Goal: Information Seeking & Learning: Check status

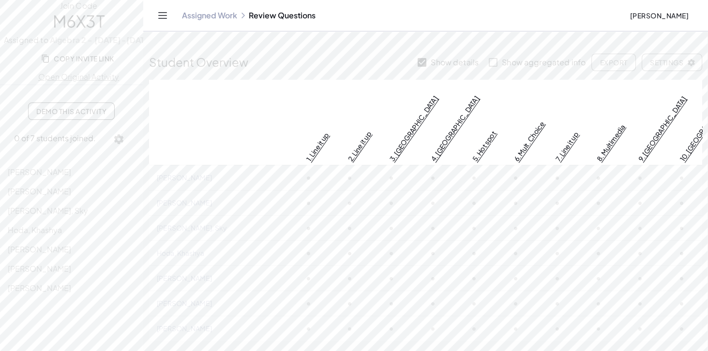
click at [114, 63] on span "Copy Invite Link" at bounding box center [78, 58] width 71 height 9
click at [105, 63] on span "Copy Invite Link" at bounding box center [78, 58] width 71 height 9
click at [57, 177] on span "[PERSON_NAME]" at bounding box center [39, 172] width 63 height 10
click at [167, 16] on icon "Toggle navigation" at bounding box center [163, 16] width 8 height 6
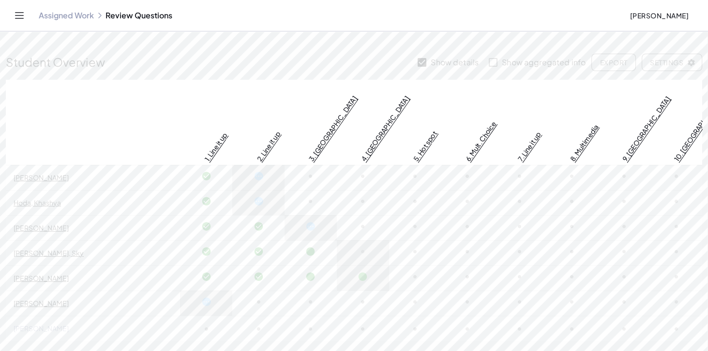
click at [24, 18] on icon "Toggle navigation" at bounding box center [19, 16] width 8 height 6
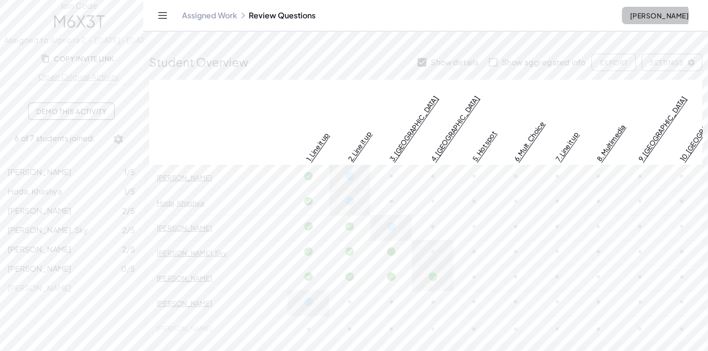
click at [666, 20] on span "[PERSON_NAME]" at bounding box center [659, 15] width 59 height 9
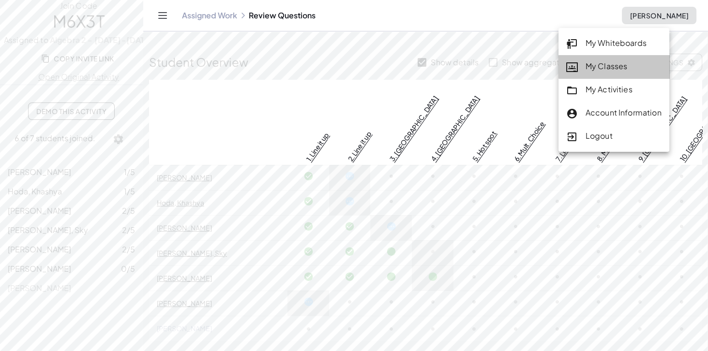
click at [618, 66] on div "My Classes" at bounding box center [613, 66] width 95 height 13
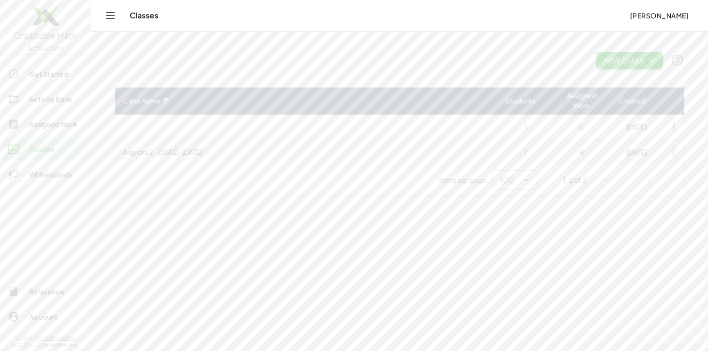
click at [197, 159] on td "Algebra 2 - [DATE]-[DATE]" at bounding box center [306, 152] width 383 height 25
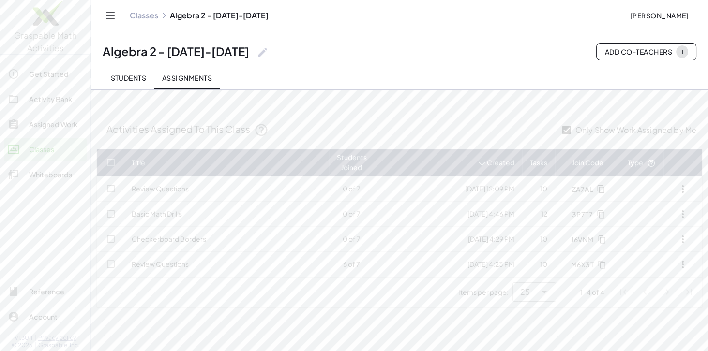
click at [146, 82] on span "Students" at bounding box center [128, 78] width 36 height 9
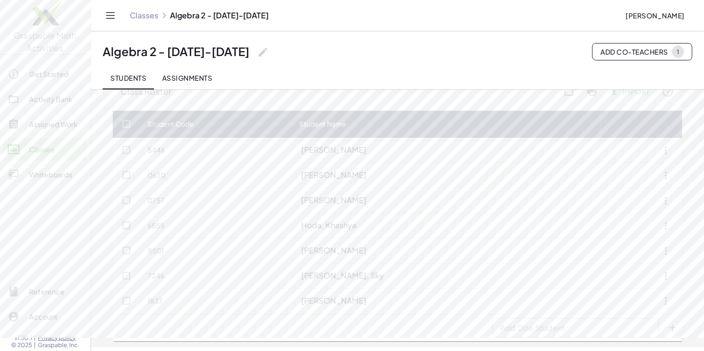
scroll to position [51, 0]
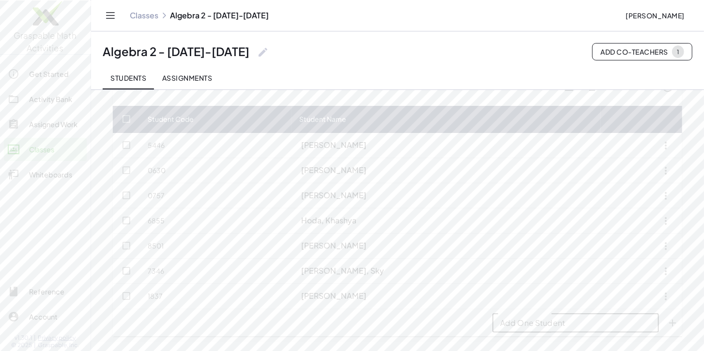
click at [599, 333] on input "Add One Student" at bounding box center [575, 323] width 166 height 19
type input "*******"
click at [678, 328] on icon "Add One Student appended action" at bounding box center [672, 324] width 12 height 12
click at [72, 126] on div "Assigned Work" at bounding box center [56, 125] width 54 height 12
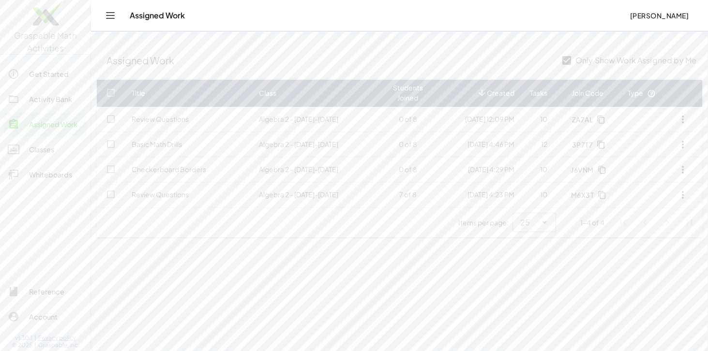
click at [67, 101] on div "Activity Bank" at bounding box center [56, 99] width 54 height 12
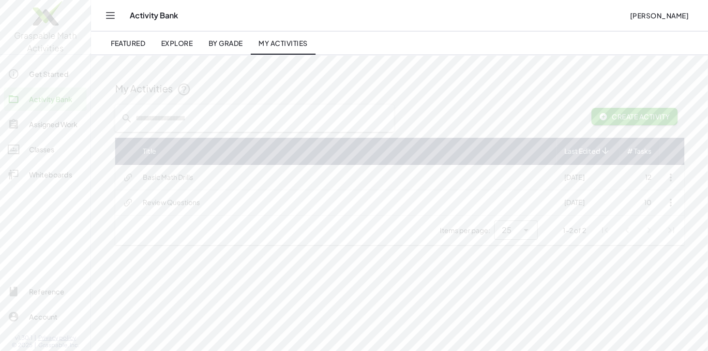
click at [182, 181] on td "Basic Math Drills" at bounding box center [346, 177] width 422 height 25
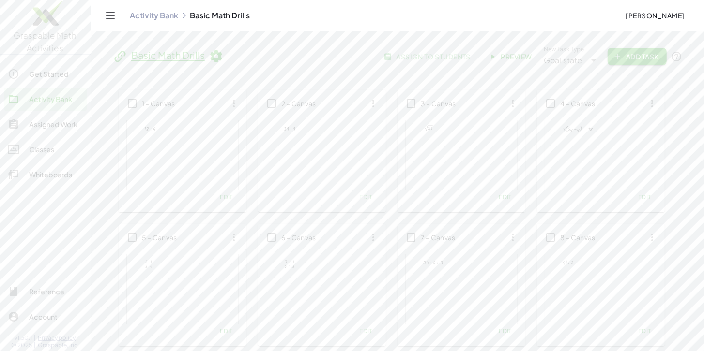
click at [116, 20] on icon "Toggle navigation" at bounding box center [111, 16] width 12 height 12
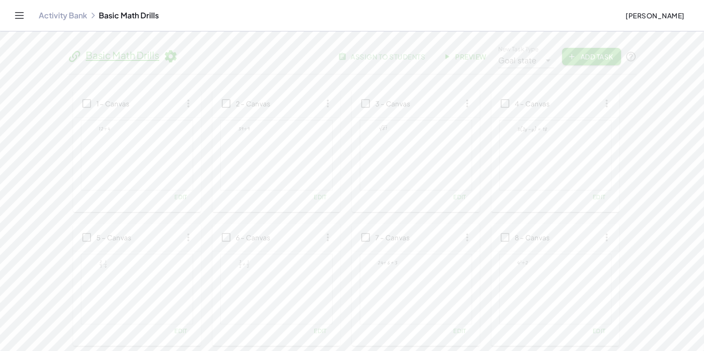
click at [641, 20] on span "[PERSON_NAME]" at bounding box center [654, 15] width 59 height 9
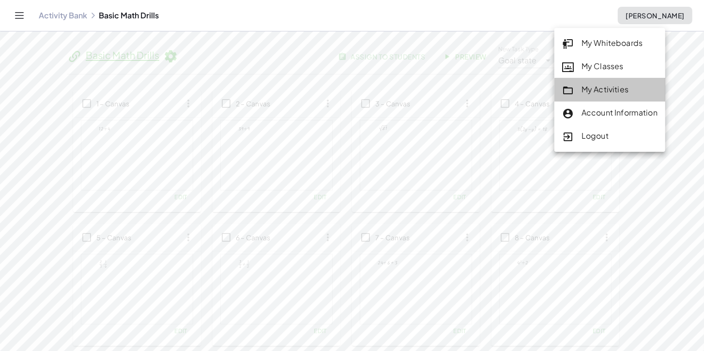
click at [628, 93] on div "My Activities" at bounding box center [609, 90] width 95 height 13
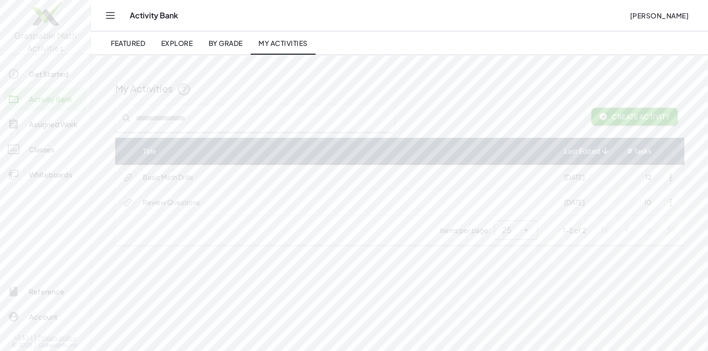
click at [677, 180] on icon "button" at bounding box center [671, 178] width 12 height 12
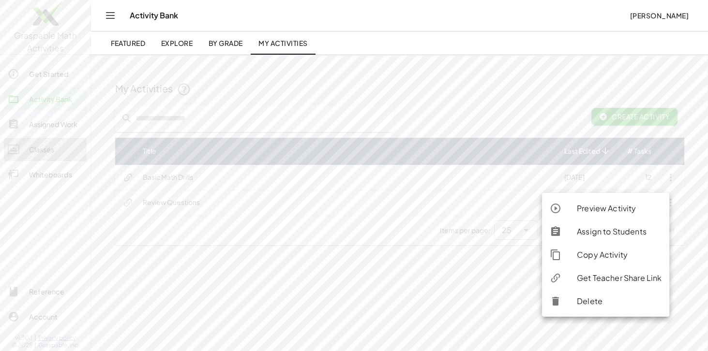
click at [46, 153] on div "Classes" at bounding box center [56, 150] width 54 height 12
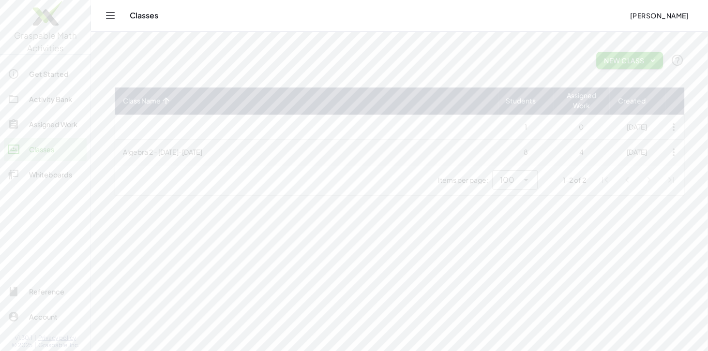
click at [163, 154] on td "Algebra 2 - [DATE]-[DATE]" at bounding box center [306, 152] width 383 height 25
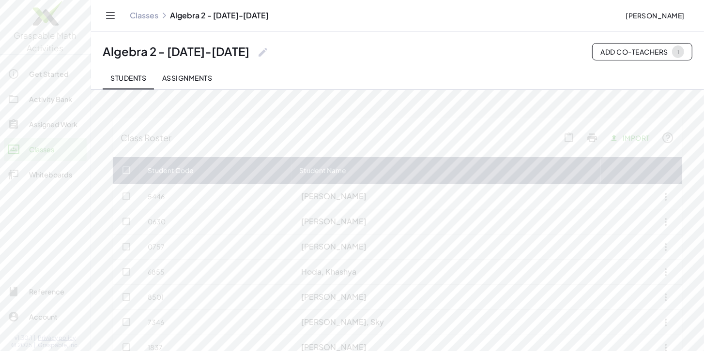
drag, startPoint x: 344, startPoint y: 119, endPoint x: 241, endPoint y: 94, distance: 106.0
click at [212, 82] on span "Assignments" at bounding box center [187, 78] width 50 height 9
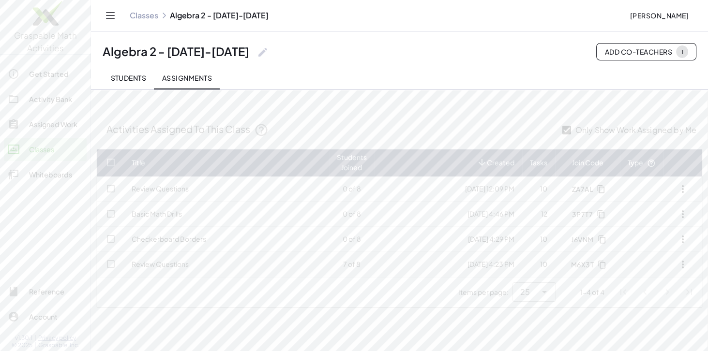
click at [346, 267] on td "7 of 8" at bounding box center [351, 264] width 45 height 25
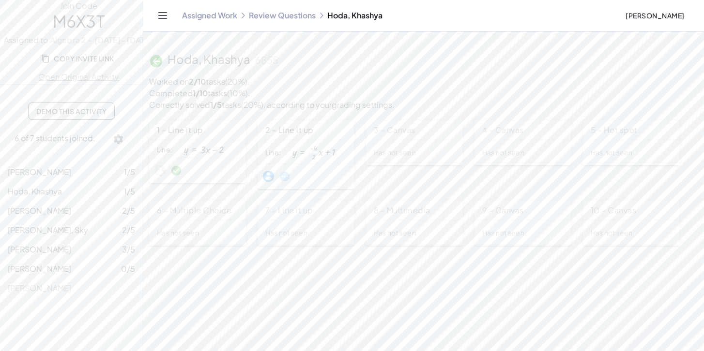
click at [164, 63] on icon at bounding box center [156, 61] width 15 height 15
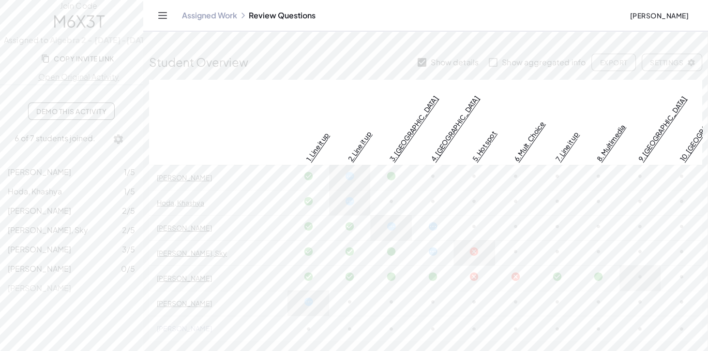
click at [361, 20] on div "Assigned Work Review Questions" at bounding box center [402, 16] width 440 height 10
click at [373, 130] on link "2. Line it up" at bounding box center [359, 146] width 27 height 33
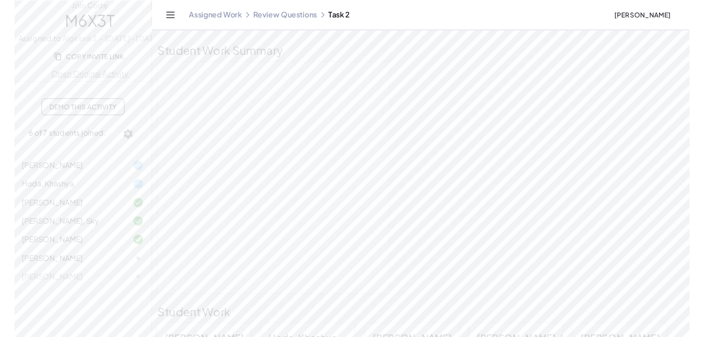
scroll to position [85, 0]
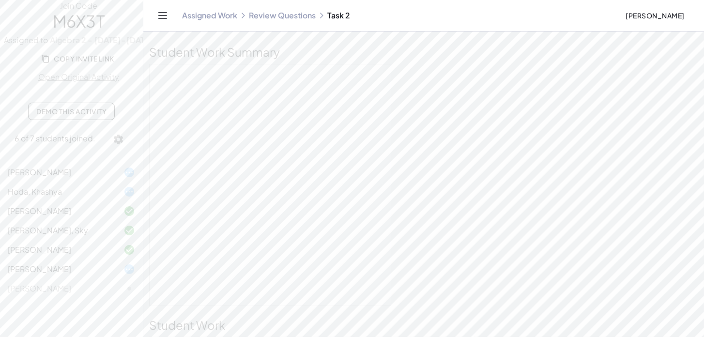
click at [316, 16] on link "Review Questions" at bounding box center [282, 16] width 67 height 10
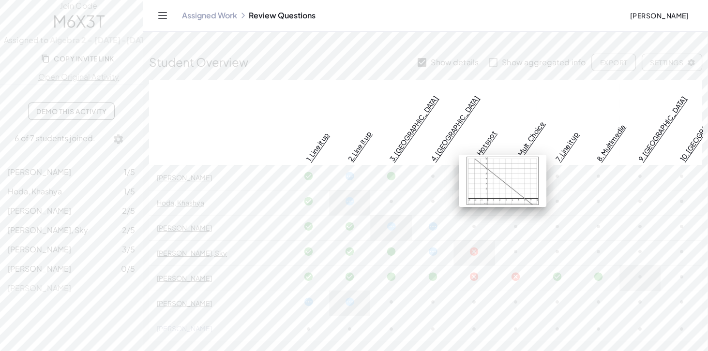
click at [498, 131] on link "5. Hot spot" at bounding box center [484, 146] width 28 height 34
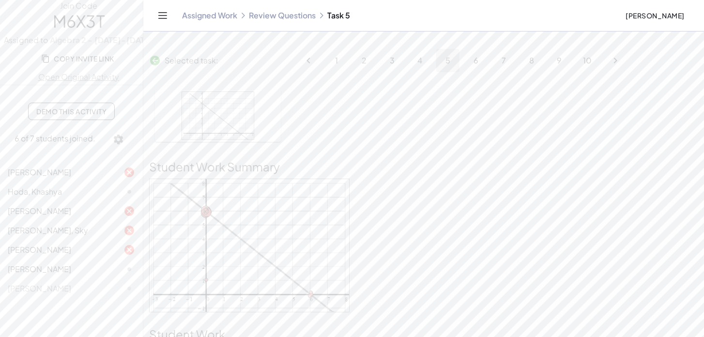
click at [316, 20] on link "Review Questions" at bounding box center [282, 16] width 67 height 10
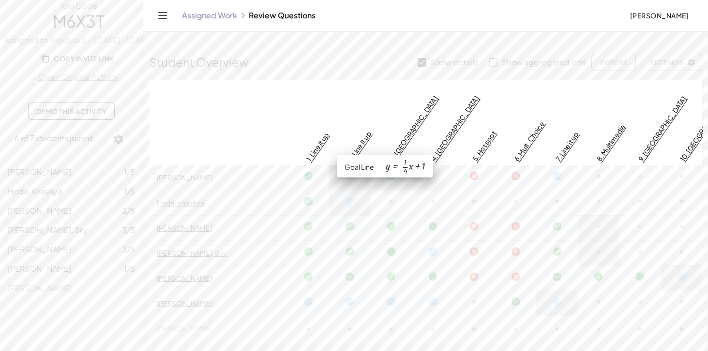
click at [373, 130] on link "2. Line it up" at bounding box center [359, 146] width 27 height 33
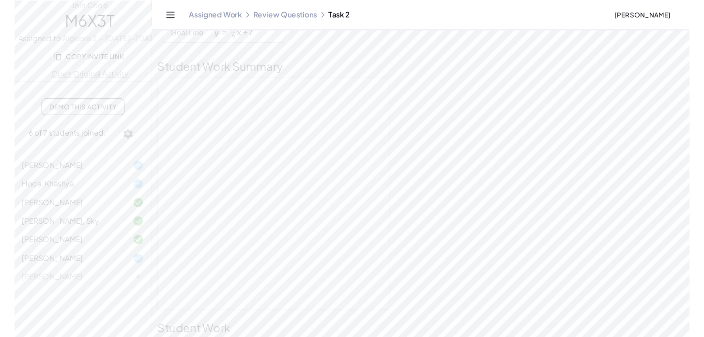
scroll to position [68, 0]
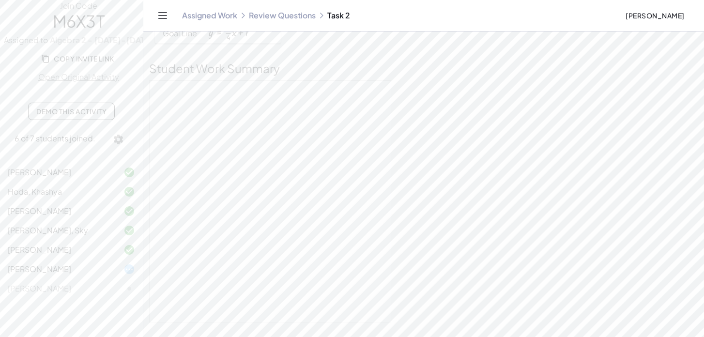
click at [316, 20] on link "Review Questions" at bounding box center [282, 16] width 67 height 10
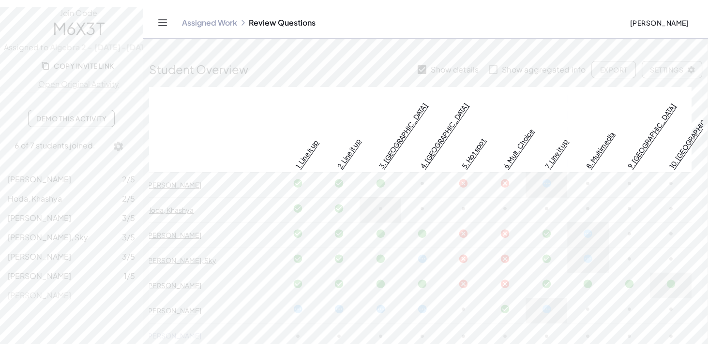
scroll to position [0, 11]
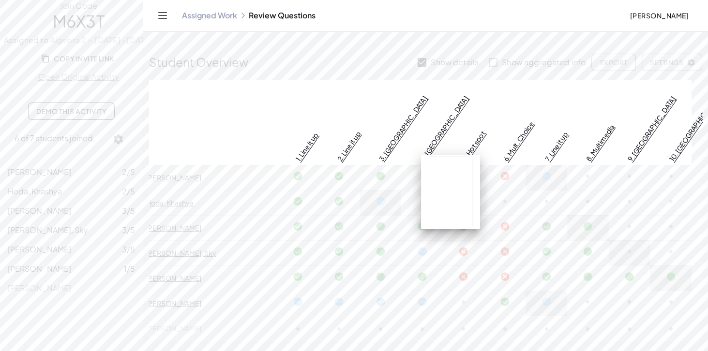
click at [455, 133] on link "4. [GEOGRAPHIC_DATA]" at bounding box center [444, 128] width 52 height 69
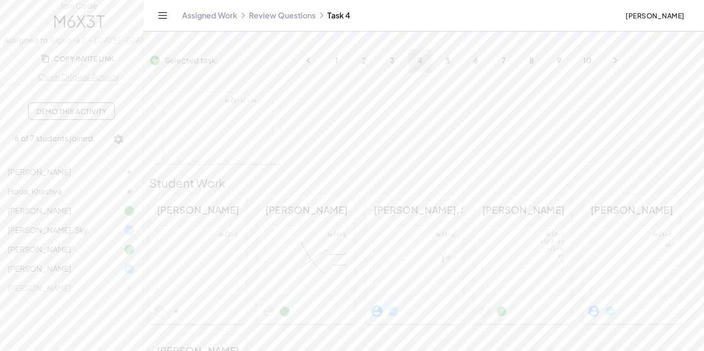
click at [316, 20] on link "Review Questions" at bounding box center [282, 16] width 67 height 10
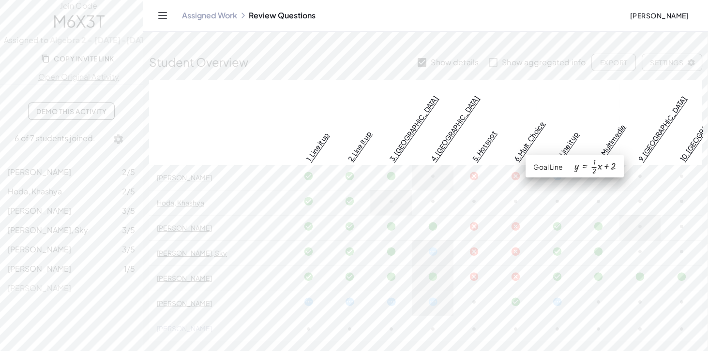
click at [580, 130] on link "7. Line it up" at bounding box center [566, 146] width 27 height 33
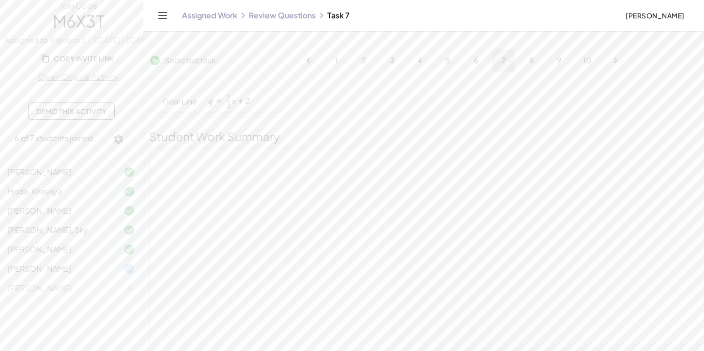
click at [316, 20] on link "Review Questions" at bounding box center [282, 16] width 67 height 10
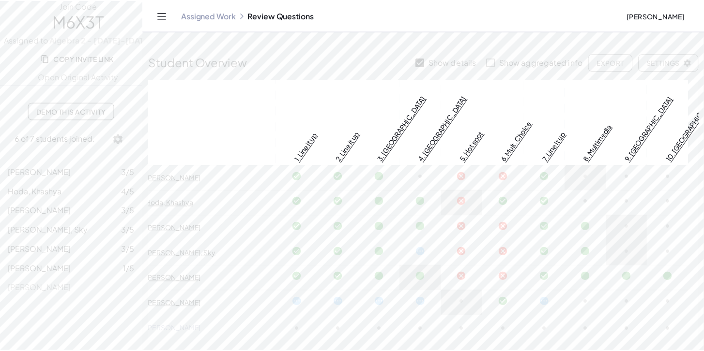
scroll to position [0, 11]
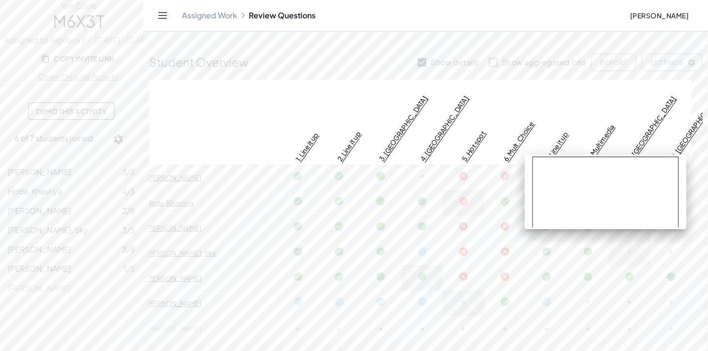
click at [613, 123] on link "8. Multimedia" at bounding box center [600, 142] width 32 height 40
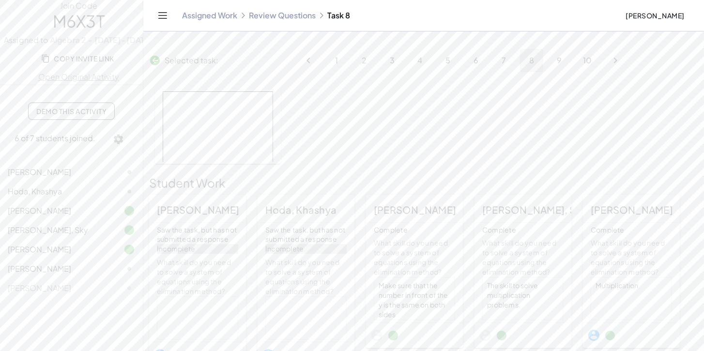
click at [316, 19] on link "Review Questions" at bounding box center [282, 16] width 67 height 10
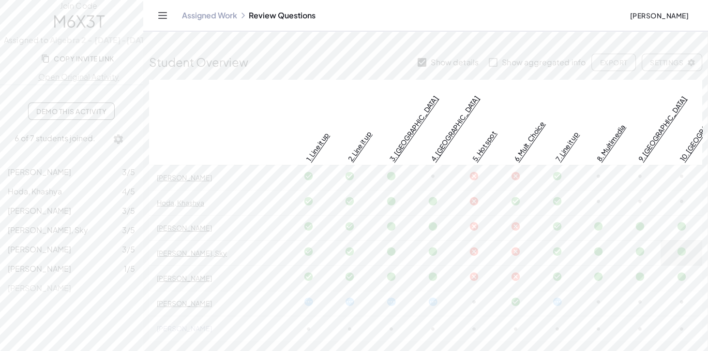
click at [212, 224] on link "[PERSON_NAME]" at bounding box center [184, 228] width 55 height 9
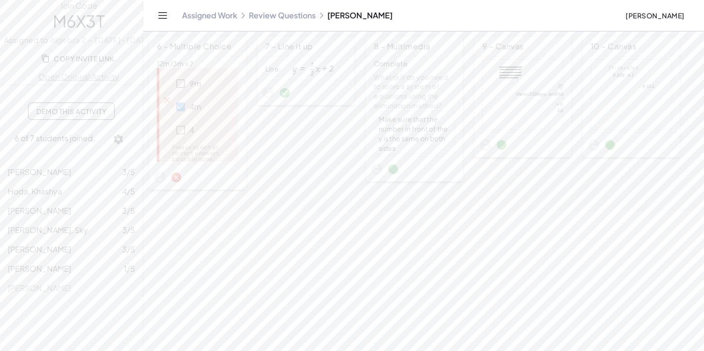
scroll to position [269, 0]
